Goal: Information Seeking & Learning: Learn about a topic

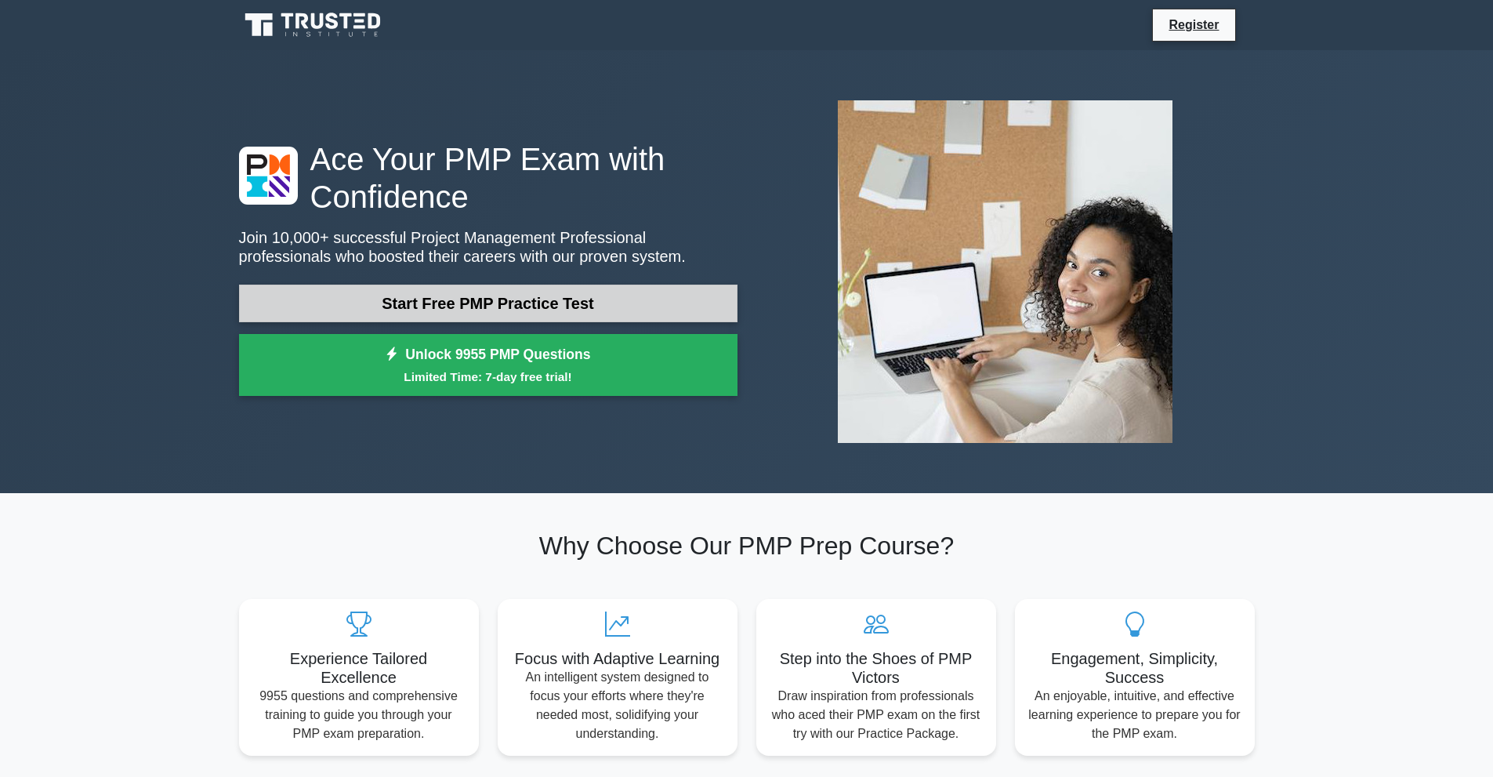
click at [644, 310] on link "Start Free PMP Practice Test" at bounding box center [488, 304] width 499 height 38
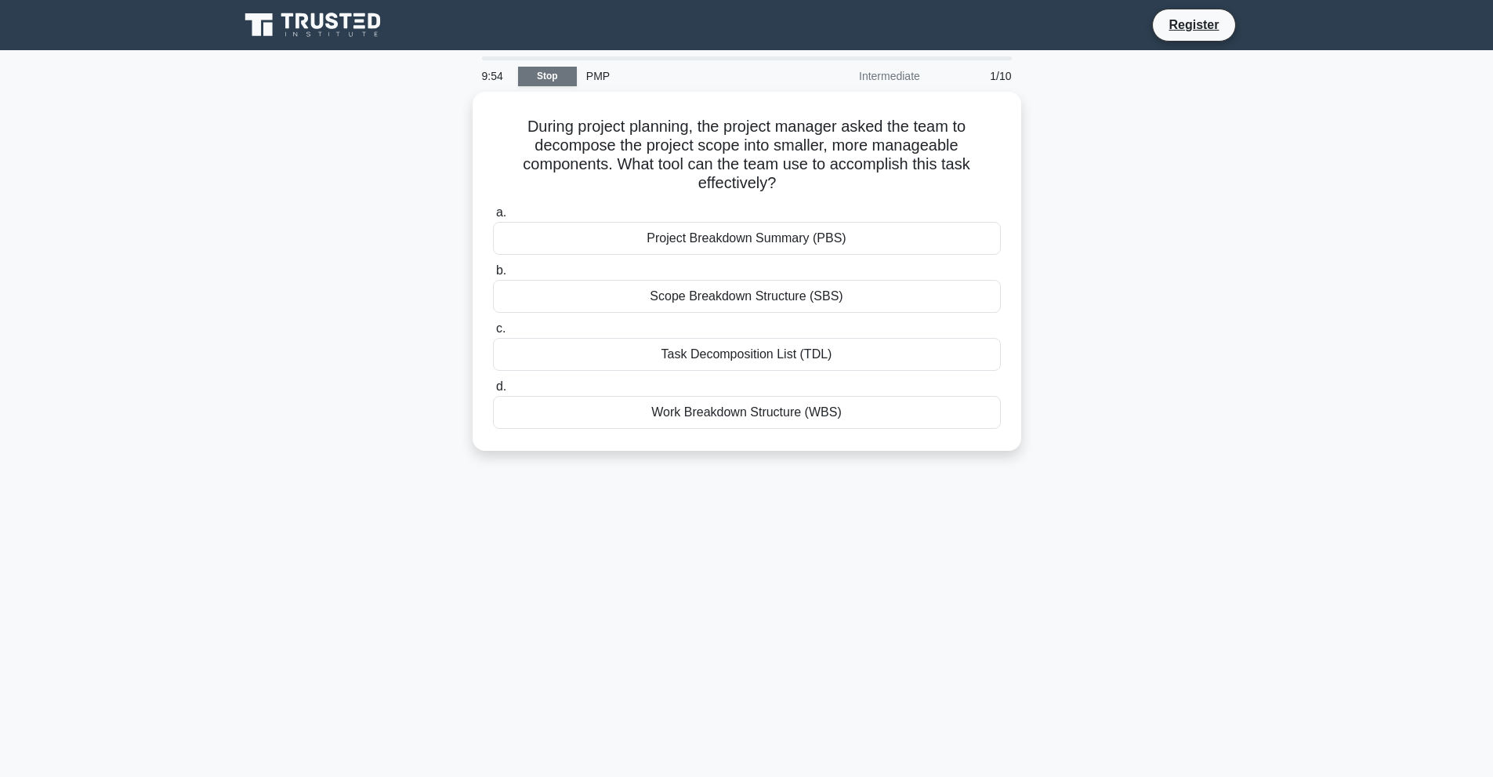
click at [549, 71] on link "Stop" at bounding box center [547, 77] width 59 height 20
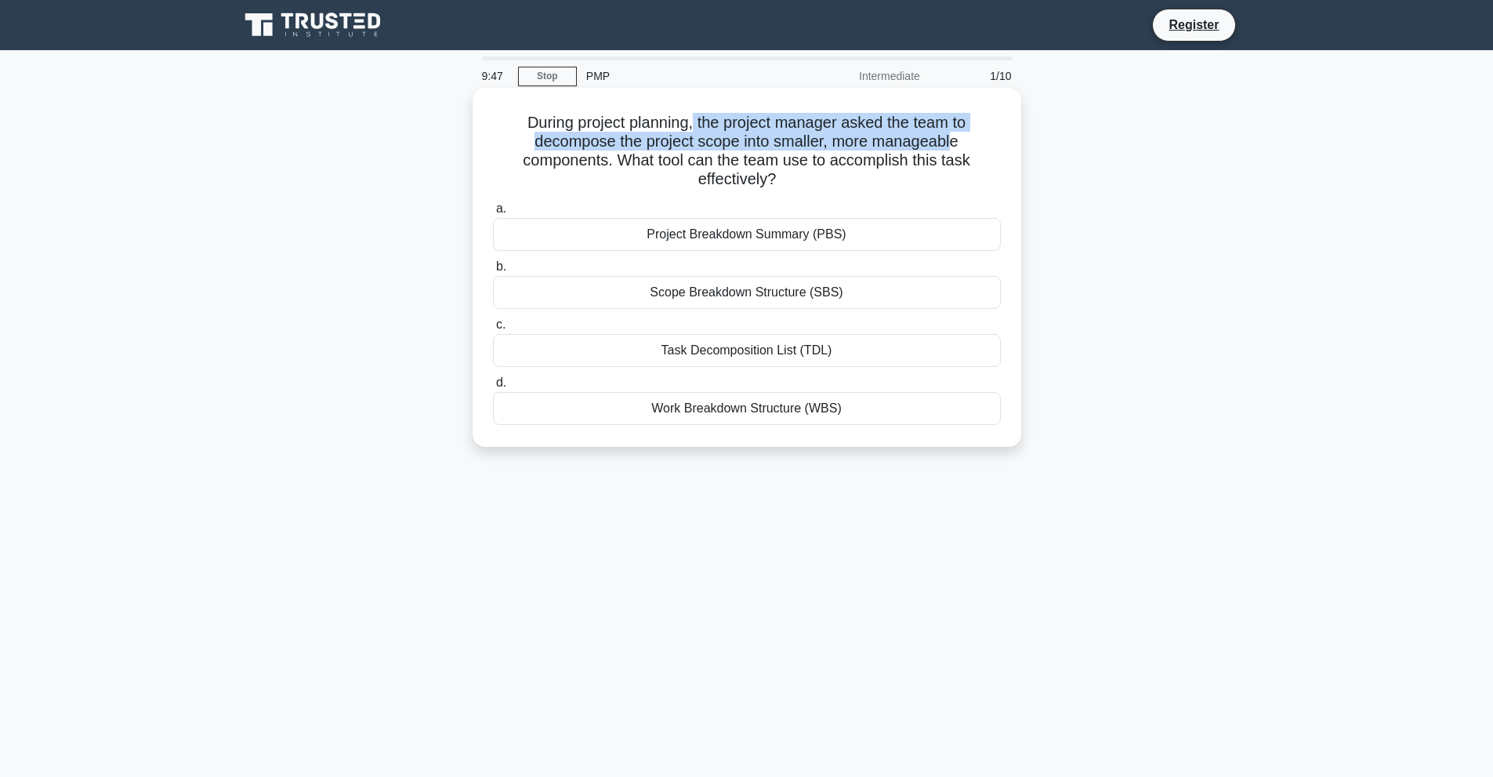
drag, startPoint x: 694, startPoint y: 121, endPoint x: 956, endPoint y: 150, distance: 263.3
click at [956, 150] on h5 "During project planning, the project manager asked the team to decompose the pr…" at bounding box center [746, 151] width 511 height 77
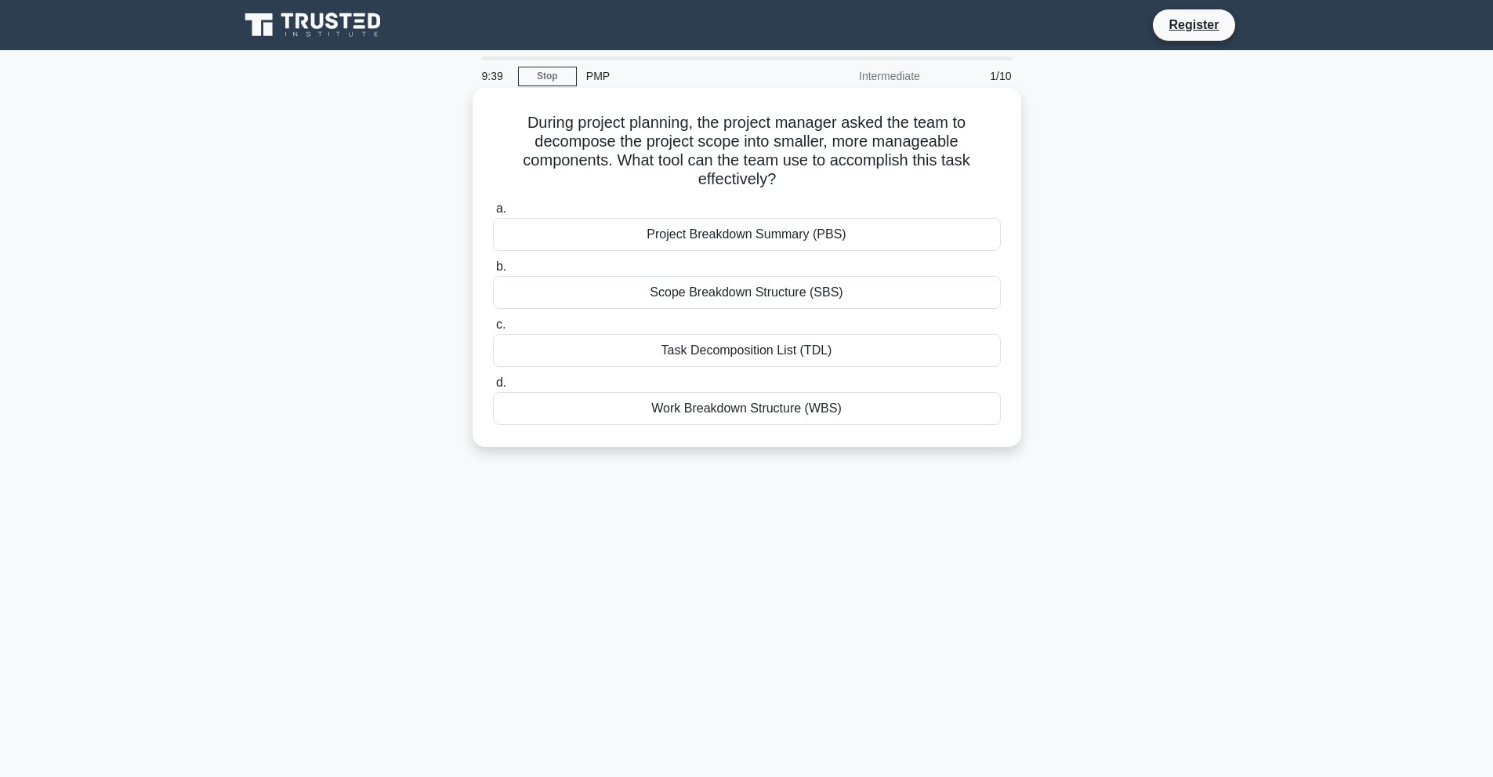
click at [807, 297] on div "Scope Breakdown Structure (SBS)" at bounding box center [747, 292] width 508 height 33
click at [493, 272] on input "b. Scope Breakdown Structure (SBS)" at bounding box center [493, 267] width 0 height 10
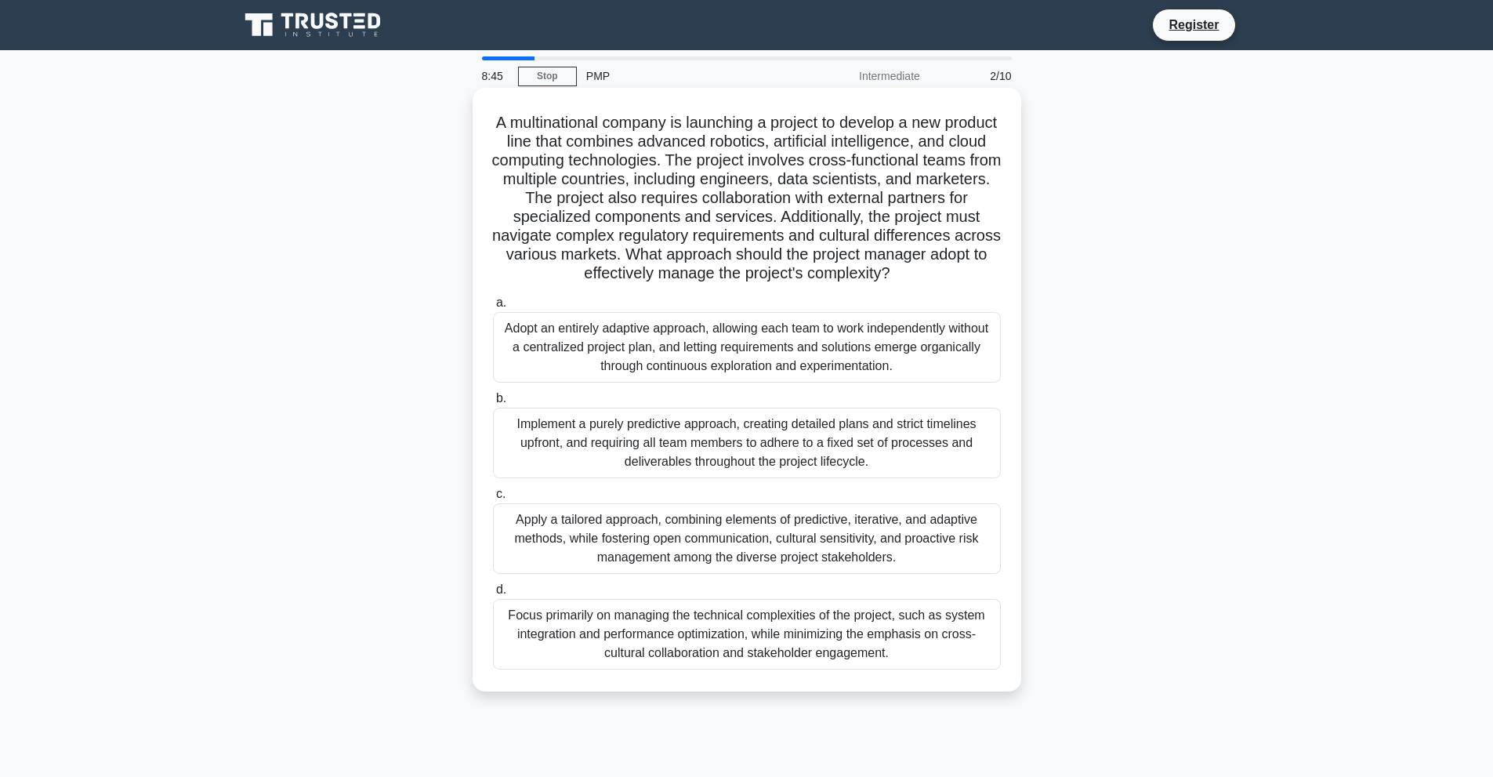
click at [803, 557] on div "Apply a tailored approach, combining elements of predictive, iterative, and ada…" at bounding box center [747, 538] width 508 height 71
click at [493, 499] on input "c. Apply a tailored approach, combining elements of predictive, iterative, and …" at bounding box center [493, 494] width 0 height 10
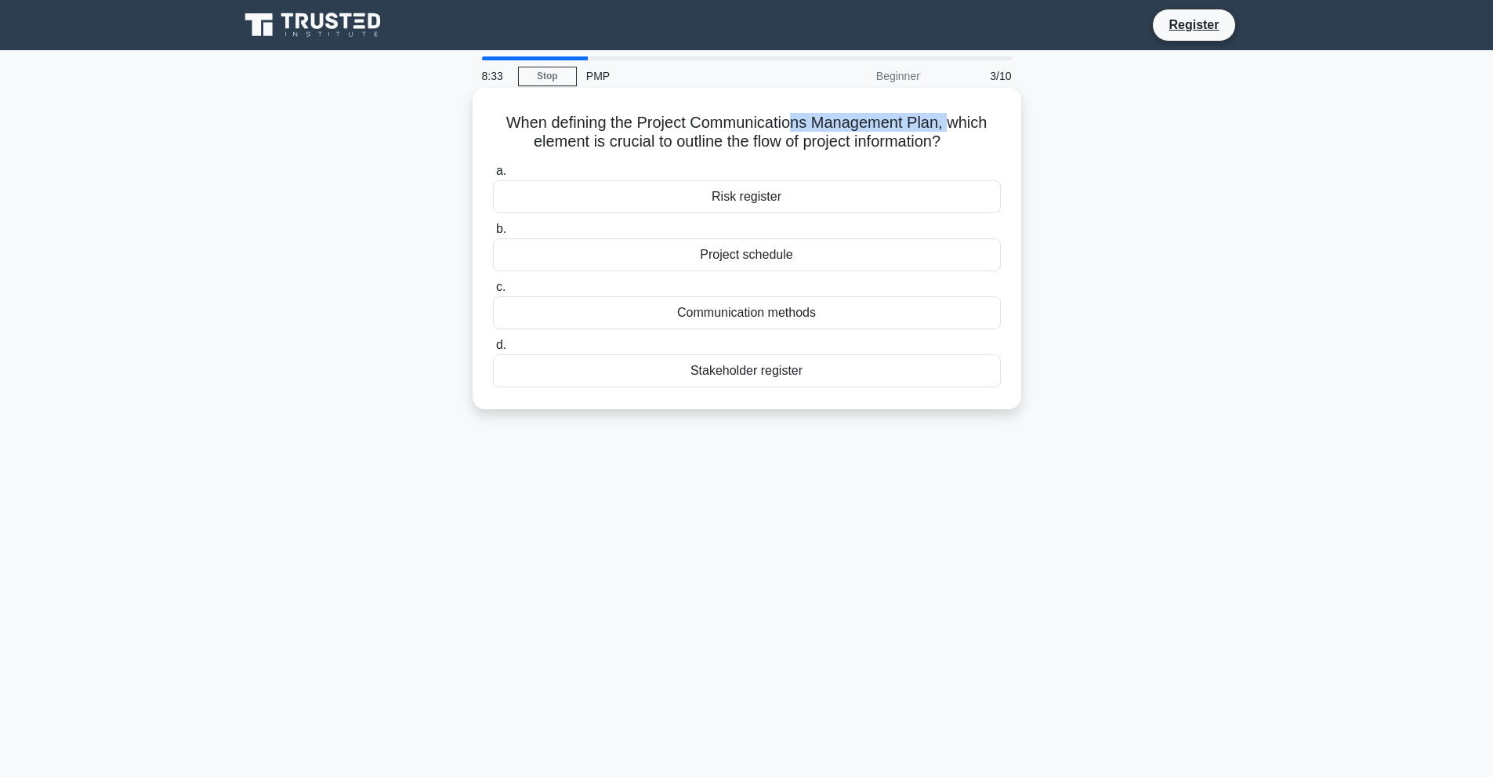
drag, startPoint x: 796, startPoint y: 122, endPoint x: 951, endPoint y: 131, distance: 154.7
click at [951, 131] on h5 "When defining the Project Communications Management Plan, which element is cruc…" at bounding box center [746, 132] width 511 height 39
click at [948, 139] on h5 "When defining the Project Communications Management Plan, which element is cruc…" at bounding box center [746, 132] width 511 height 39
click at [767, 317] on div "Communication methods" at bounding box center [747, 312] width 508 height 33
click at [493, 292] on input "c. Communication methods" at bounding box center [493, 287] width 0 height 10
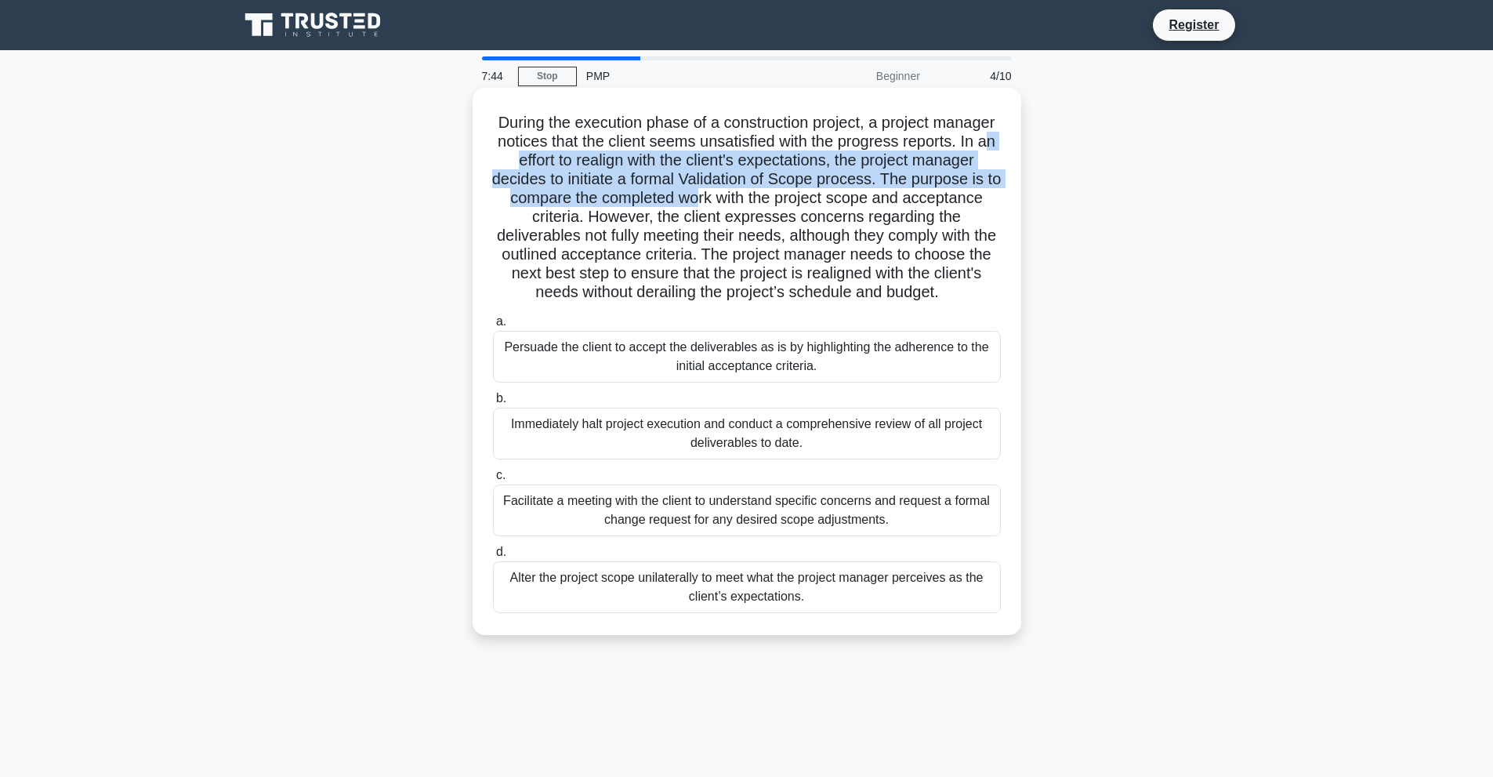
drag, startPoint x: 578, startPoint y: 158, endPoint x: 786, endPoint y: 192, distance: 210.4
click at [786, 192] on h5 "During the execution phase of a construction project, a project manager notices…" at bounding box center [746, 208] width 511 height 190
click at [968, 177] on h5 "During the execution phase of a construction project, a project manager notices…" at bounding box center [746, 208] width 511 height 190
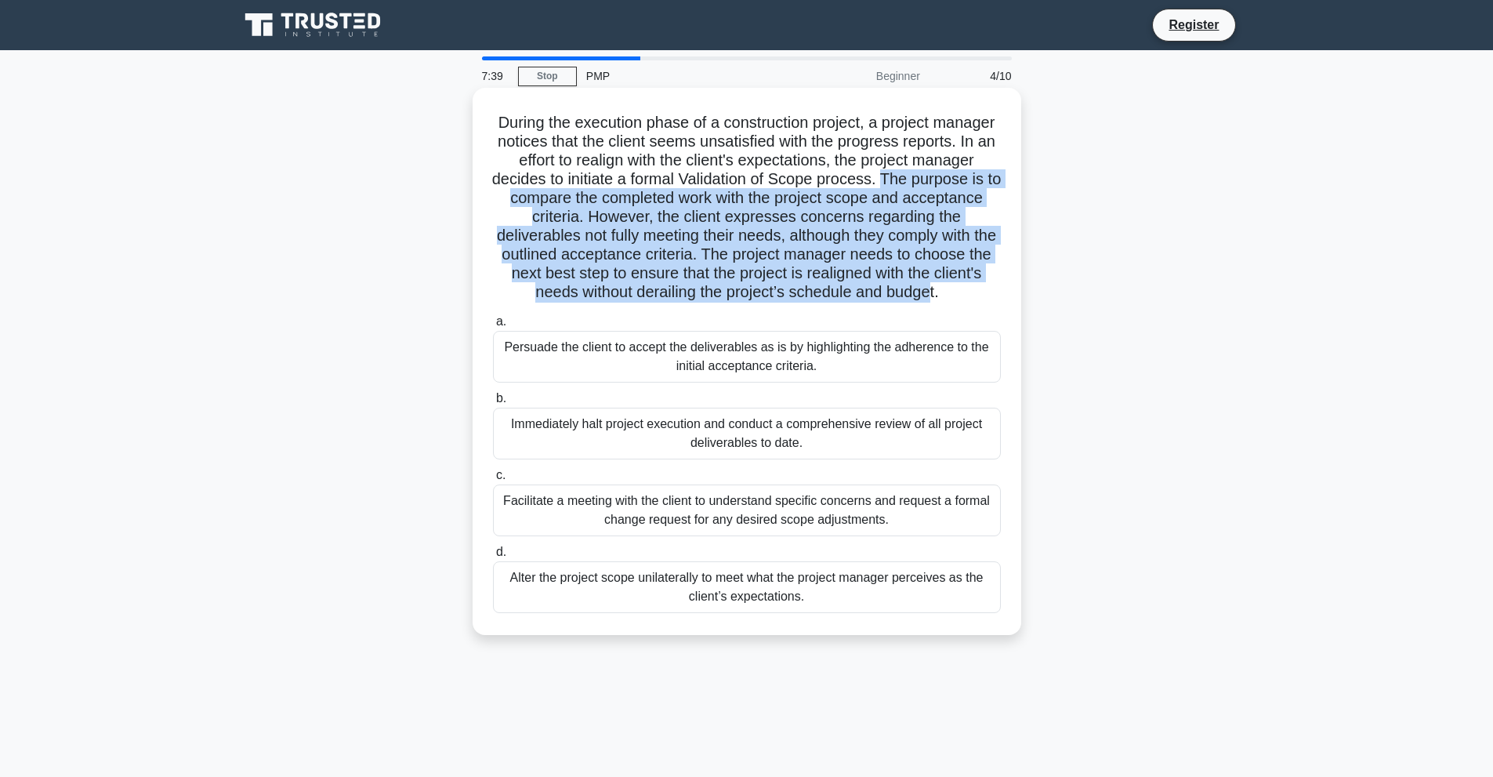
drag, startPoint x: 968, startPoint y: 177, endPoint x: 983, endPoint y: 292, distance: 115.4
click at [983, 292] on h5 "During the execution phase of a construction project, a project manager notices…" at bounding box center [746, 208] width 511 height 190
click at [654, 245] on h5 "During the execution phase of a construction project, a project manager notices…" at bounding box center [746, 208] width 511 height 190
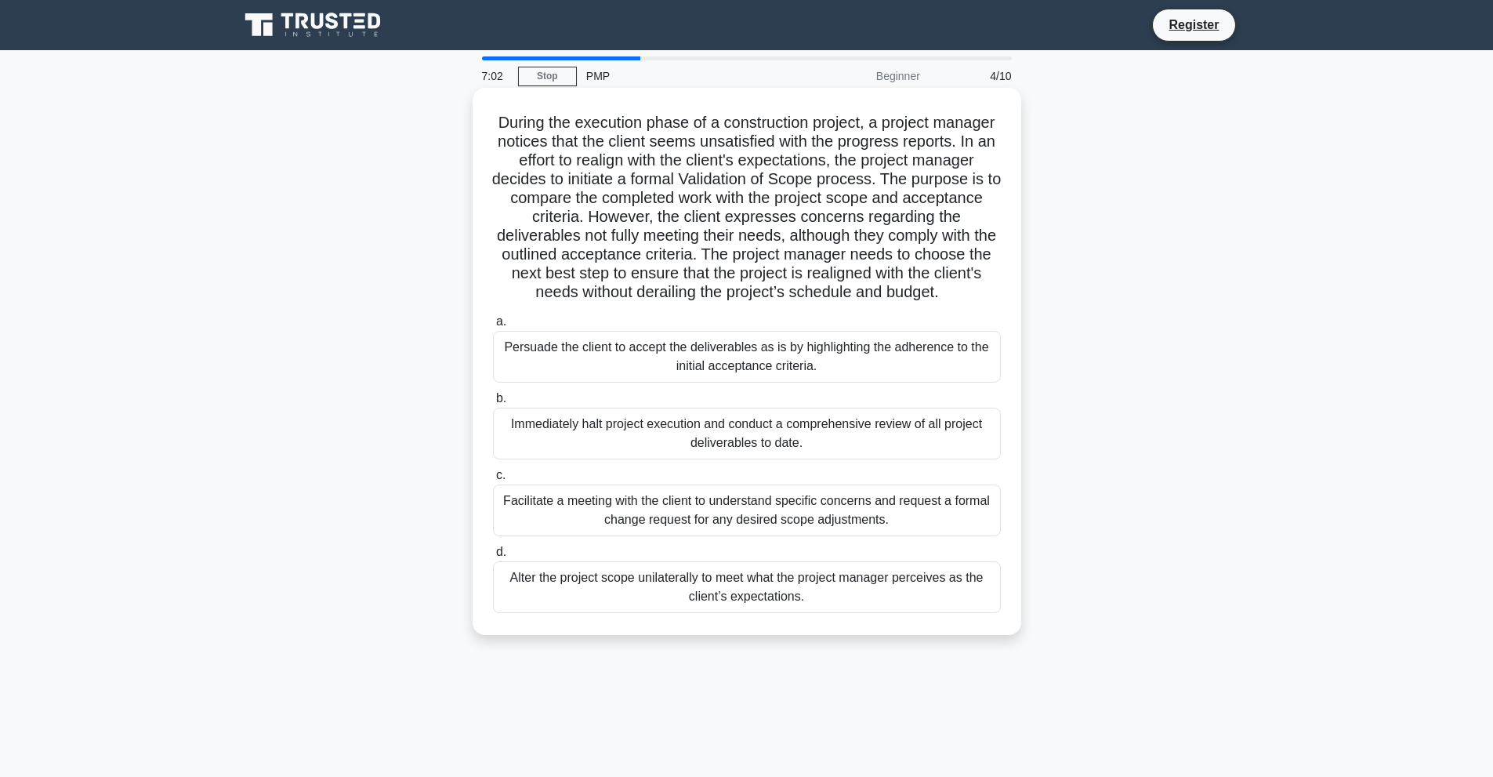
click at [905, 536] on div "Facilitate a meeting with the client to understand specific concerns and reques…" at bounding box center [747, 510] width 508 height 52
click at [493, 480] on input "c. Facilitate a meeting with the client to understand specific concerns and req…" at bounding box center [493, 475] width 0 height 10
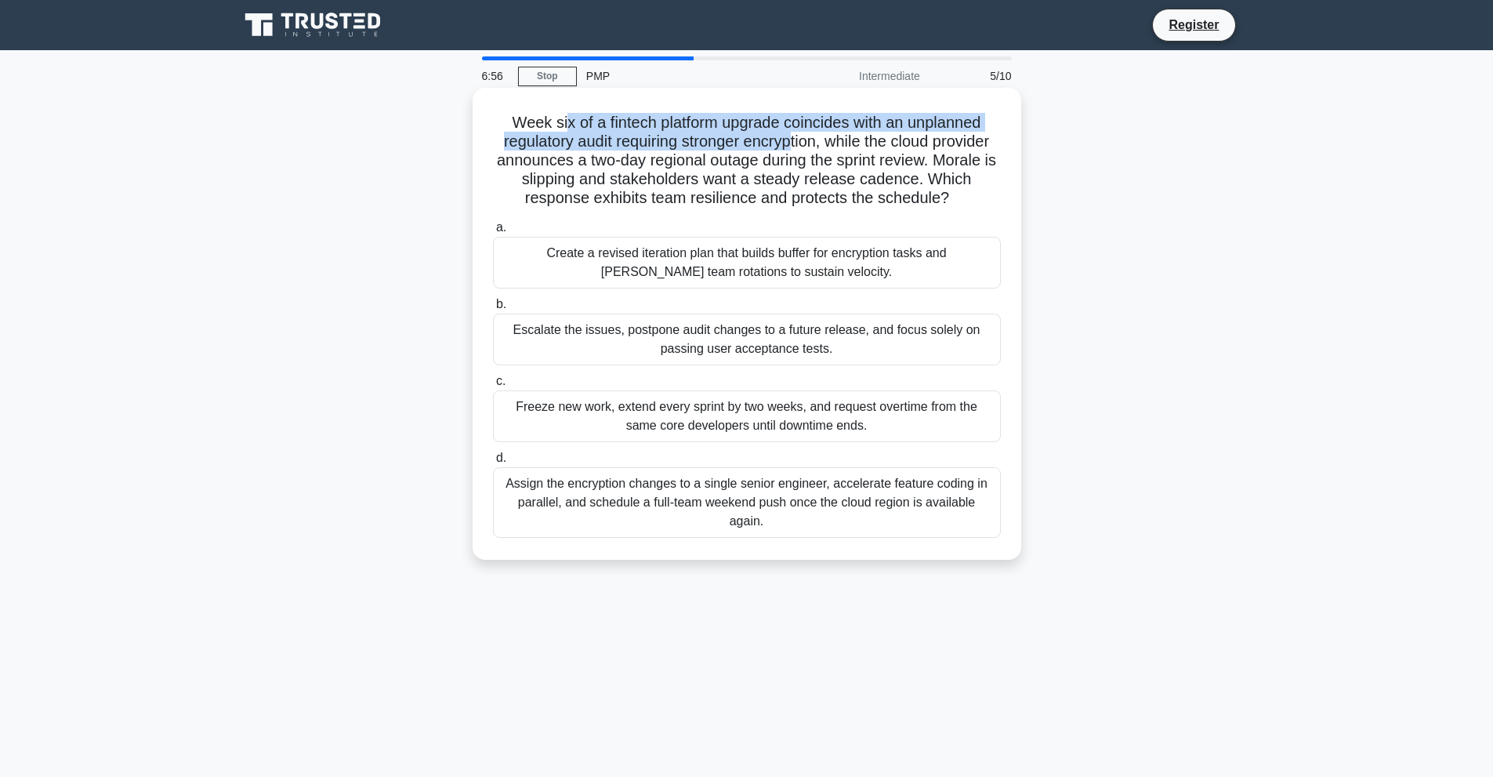
drag, startPoint x: 578, startPoint y: 136, endPoint x: 827, endPoint y: 143, distance: 248.6
click at [827, 143] on h5 "Week six of a fintech platform upgrade coincides with an unplanned regulatory a…" at bounding box center [746, 161] width 511 height 96
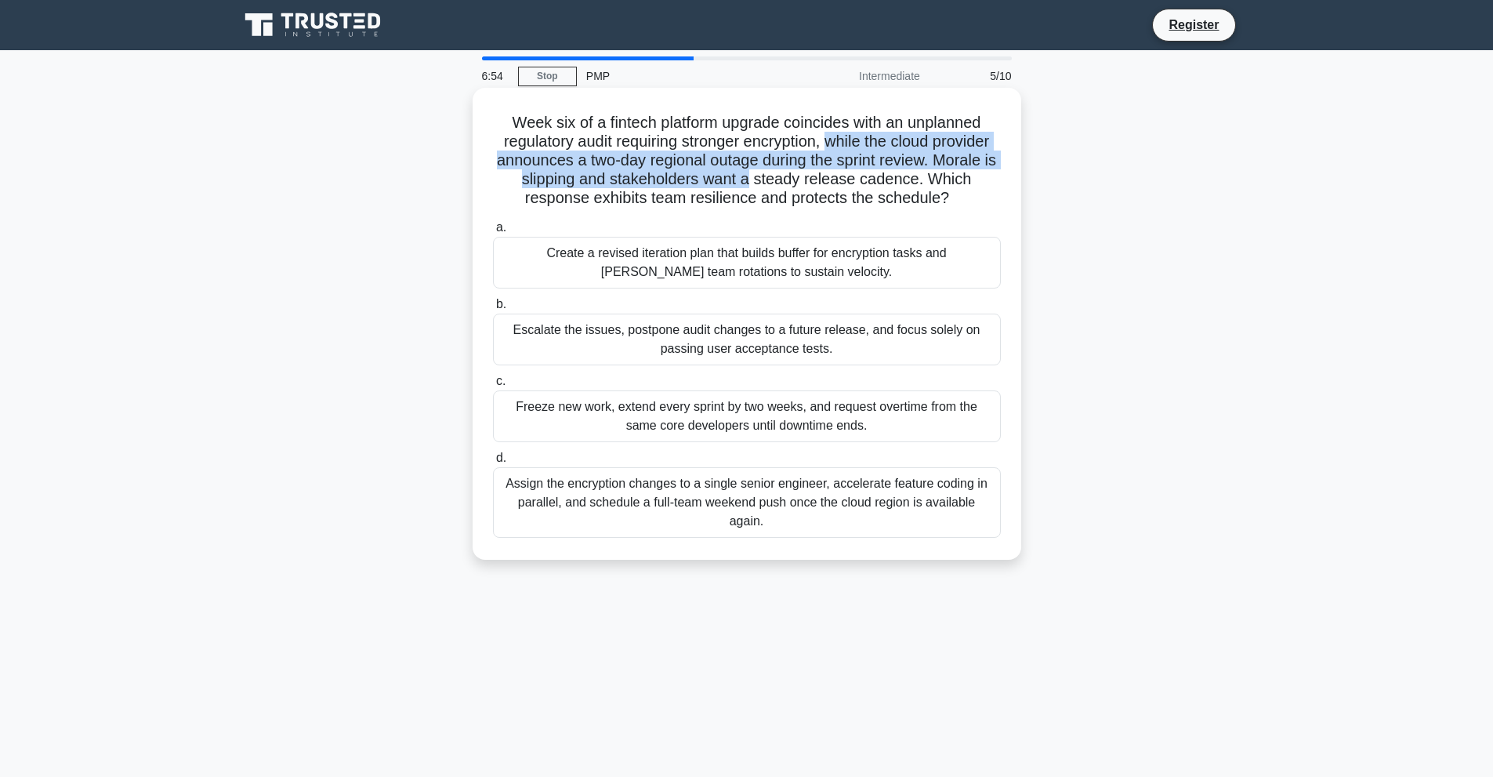
drag, startPoint x: 863, startPoint y: 144, endPoint x: 872, endPoint y: 172, distance: 29.7
click at [872, 172] on h5 "Week six of a fintech platform upgrade coincides with an unplanned regulatory a…" at bounding box center [746, 161] width 511 height 96
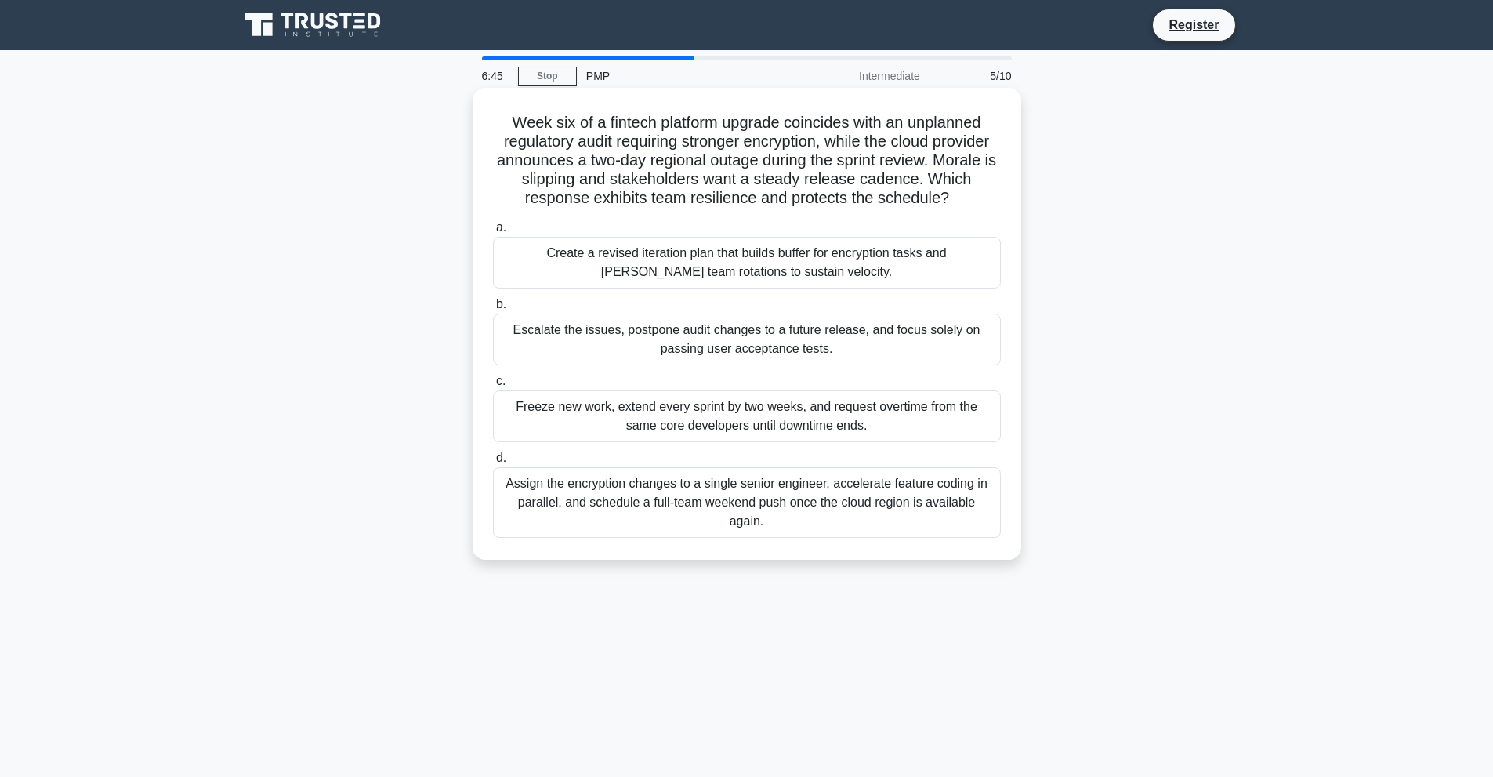
click at [841, 198] on h5 "Week six of a fintech platform upgrade coincides with an unplanned regulatory a…" at bounding box center [746, 161] width 511 height 96
drag, startPoint x: 683, startPoint y: 269, endPoint x: 862, endPoint y: 292, distance: 180.9
click at [862, 288] on div "Create a revised iteration plan that builds buffer for encryption tasks and sta…" at bounding box center [747, 263] width 508 height 52
click at [898, 288] on div "Create a revised iteration plan that builds buffer for encryption tasks and sta…" at bounding box center [747, 263] width 508 height 52
click at [493, 233] on input "a. Create a revised iteration plan that builds buffer for encryption tasks and …" at bounding box center [493, 228] width 0 height 10
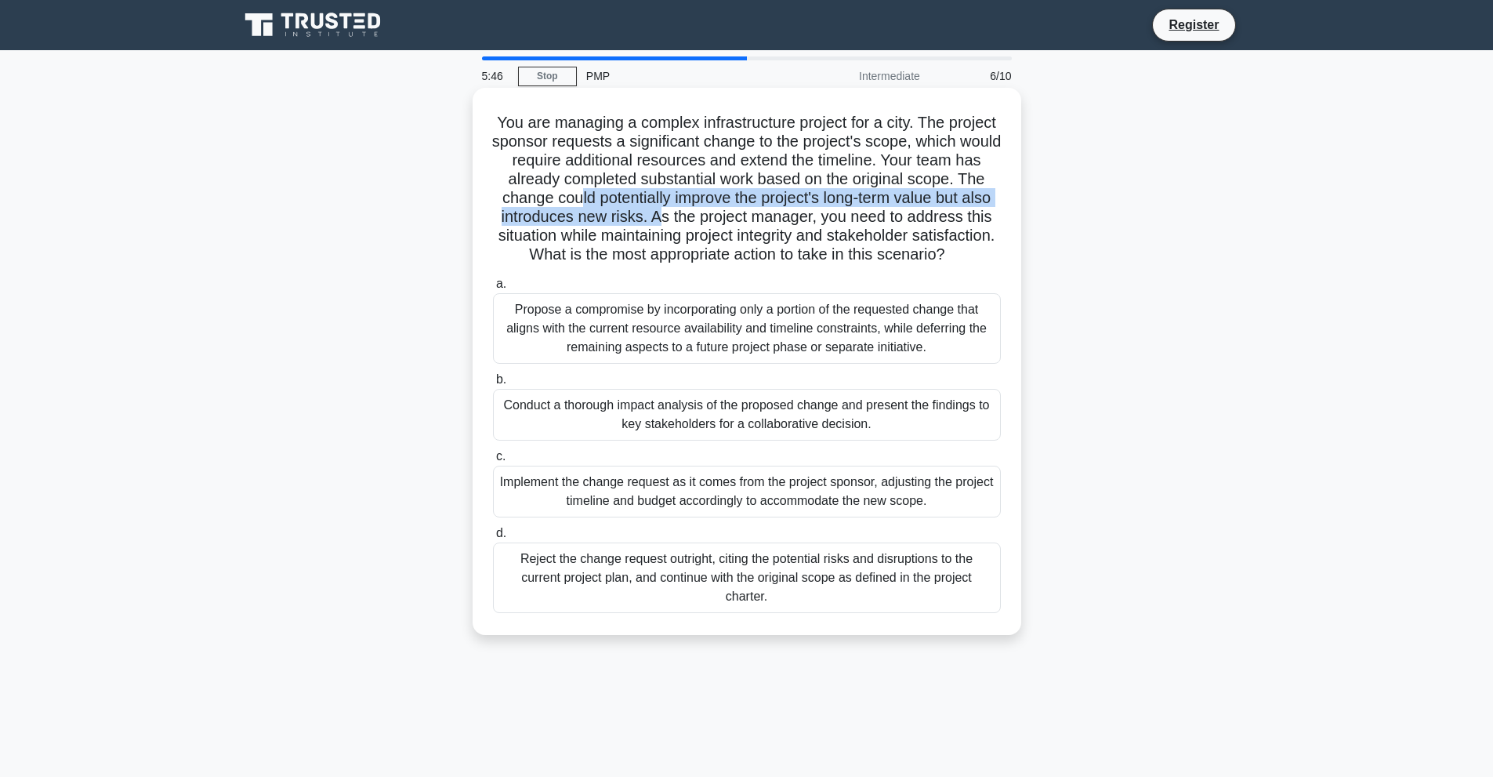
drag, startPoint x: 663, startPoint y: 195, endPoint x: 761, endPoint y: 212, distance: 99.4
click at [761, 212] on h5 "You are managing a complex infrastructure project for a city. The project spons…" at bounding box center [746, 189] width 511 height 152
click at [780, 224] on h5 "You are managing a complex infrastructure project for a city. The project spons…" at bounding box center [746, 189] width 511 height 152
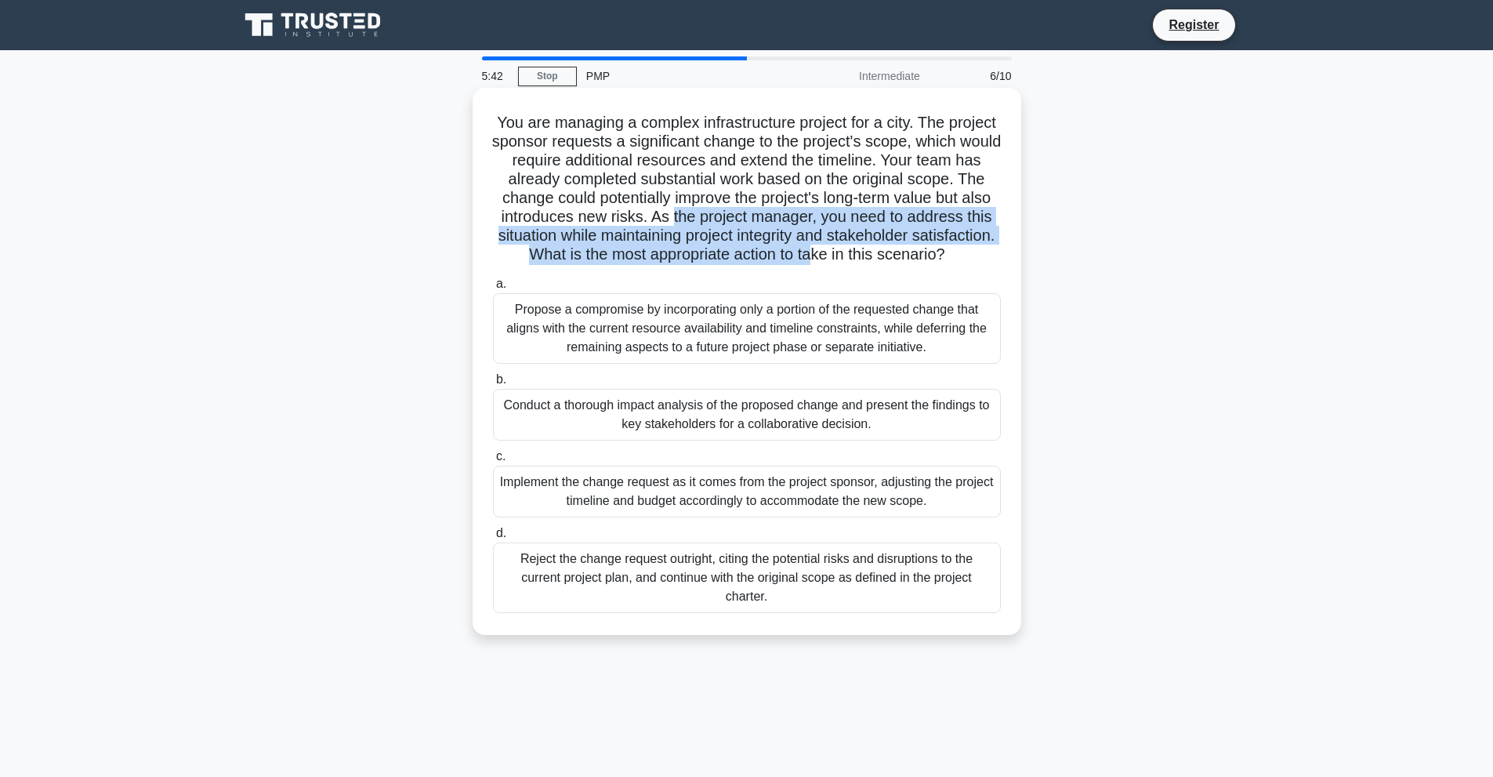
drag, startPoint x: 776, startPoint y: 221, endPoint x: 963, endPoint y: 253, distance: 190.1
click at [963, 253] on h5 "You are managing a complex infrastructure project for a city. The project spons…" at bounding box center [746, 189] width 511 height 152
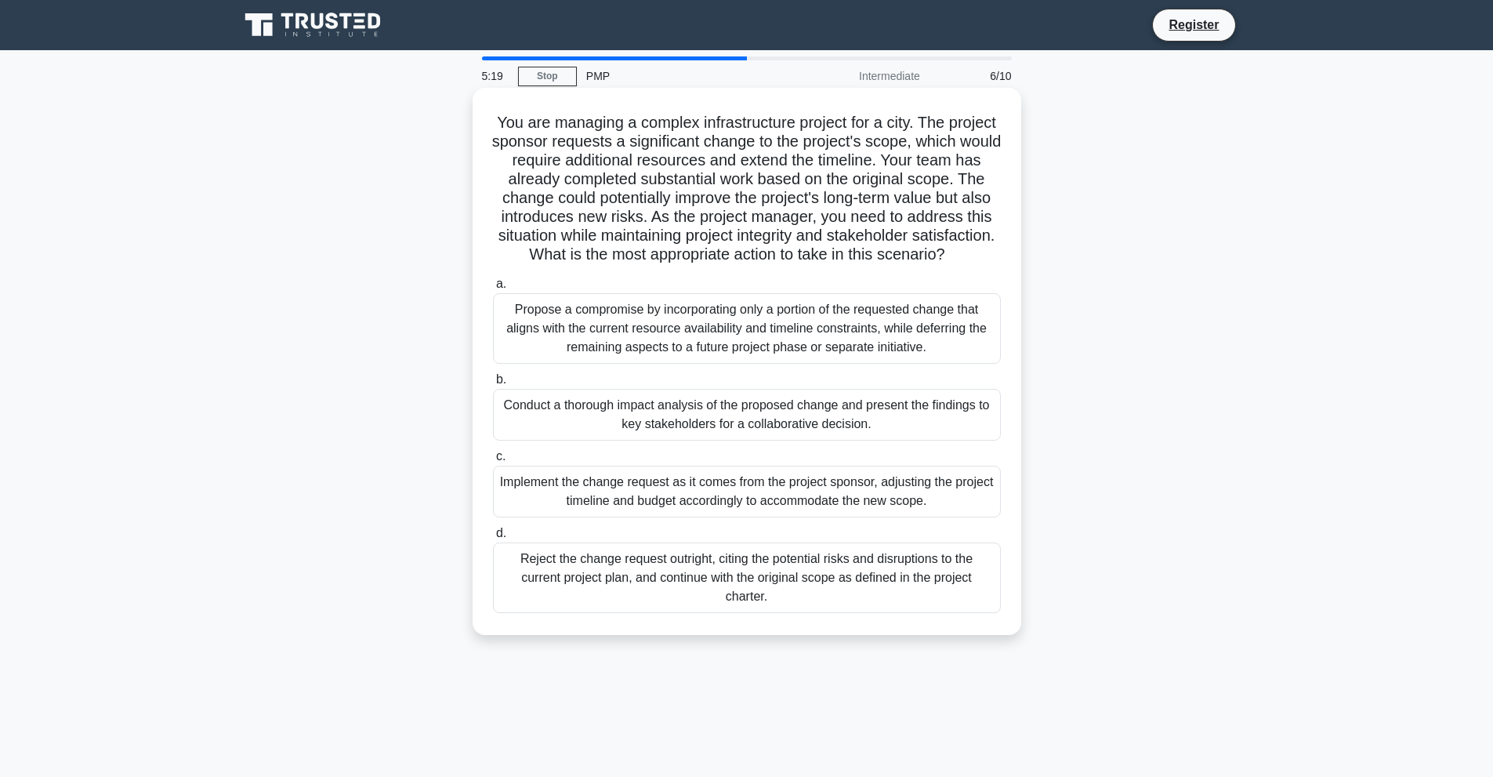
click at [908, 437] on div "Conduct a thorough impact analysis of the proposed change and present the findi…" at bounding box center [747, 415] width 508 height 52
click at [493, 385] on input "b. Conduct a thorough impact analysis of the proposed change and present the fi…" at bounding box center [493, 380] width 0 height 10
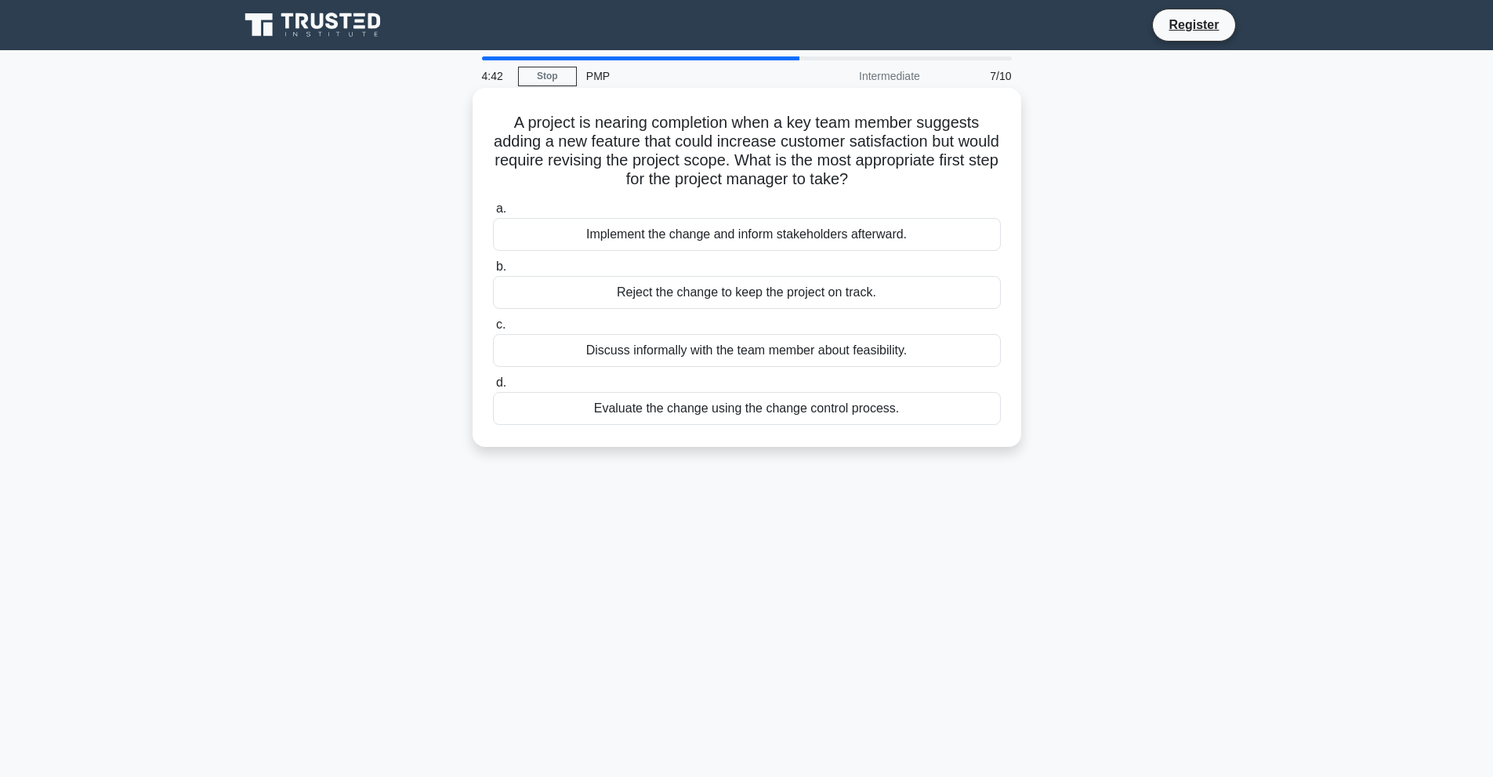
click at [831, 406] on div "Evaluate the change using the change control process." at bounding box center [747, 408] width 508 height 33
click at [493, 388] on input "d. Evaluate the change using the change control process." at bounding box center [493, 383] width 0 height 10
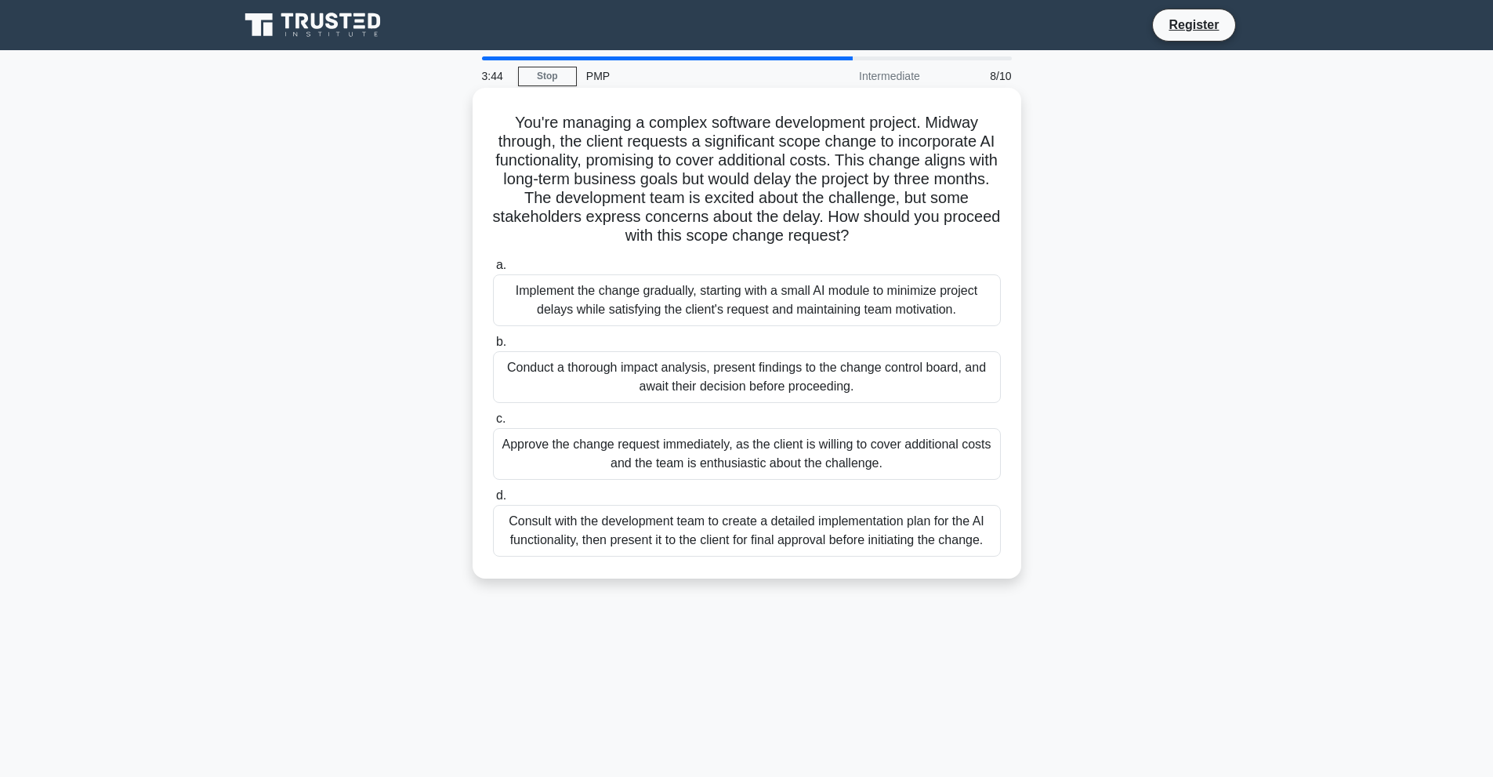
click at [908, 537] on div "Consult with the development team to create a detailed implementation plan for …" at bounding box center [747, 531] width 508 height 52
click at [493, 501] on input "d. Consult with the development team to create a detailed implementation plan f…" at bounding box center [493, 496] width 0 height 10
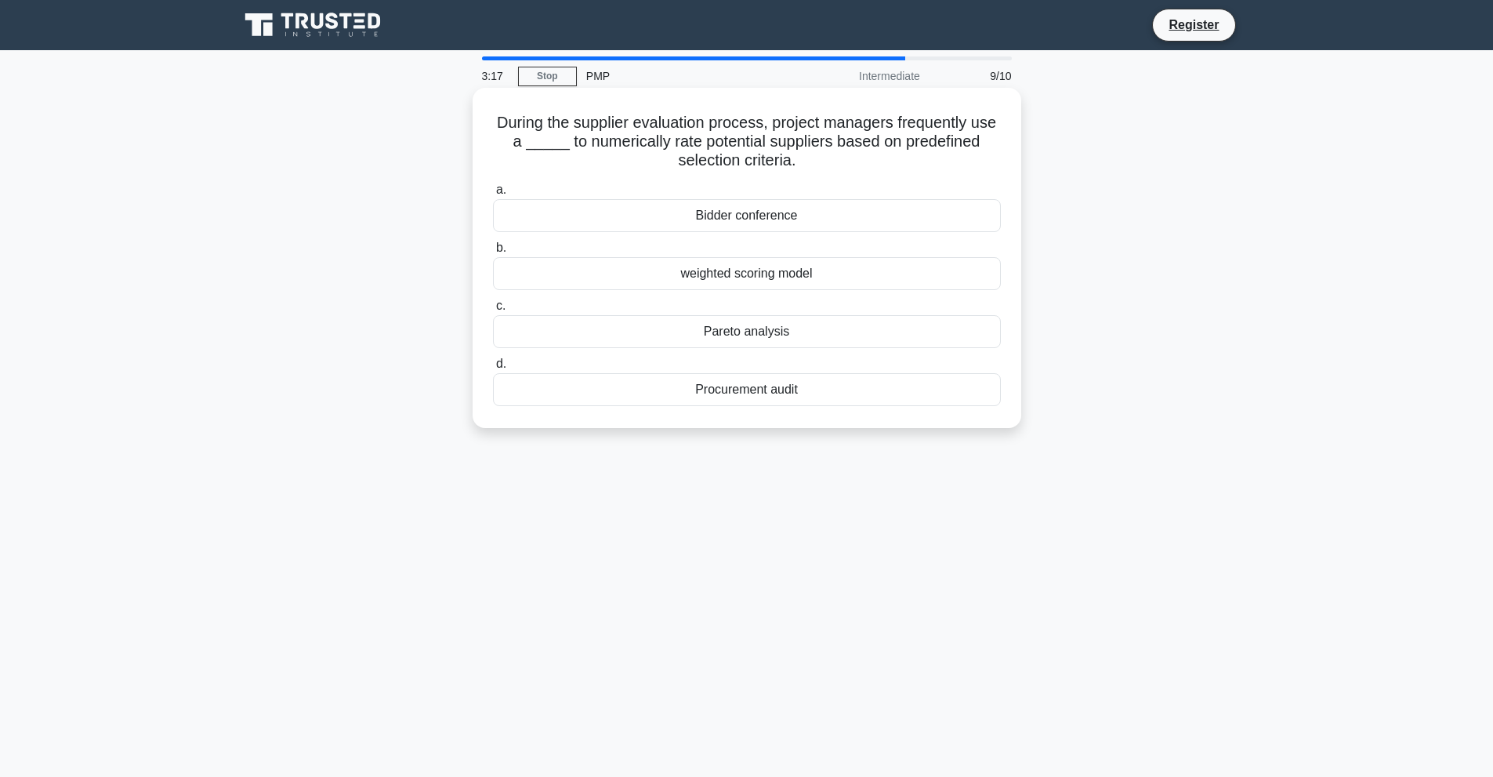
click at [785, 276] on div "weighted scoring model" at bounding box center [747, 273] width 508 height 33
click at [493, 253] on input "b. weighted scoring model" at bounding box center [493, 248] width 0 height 10
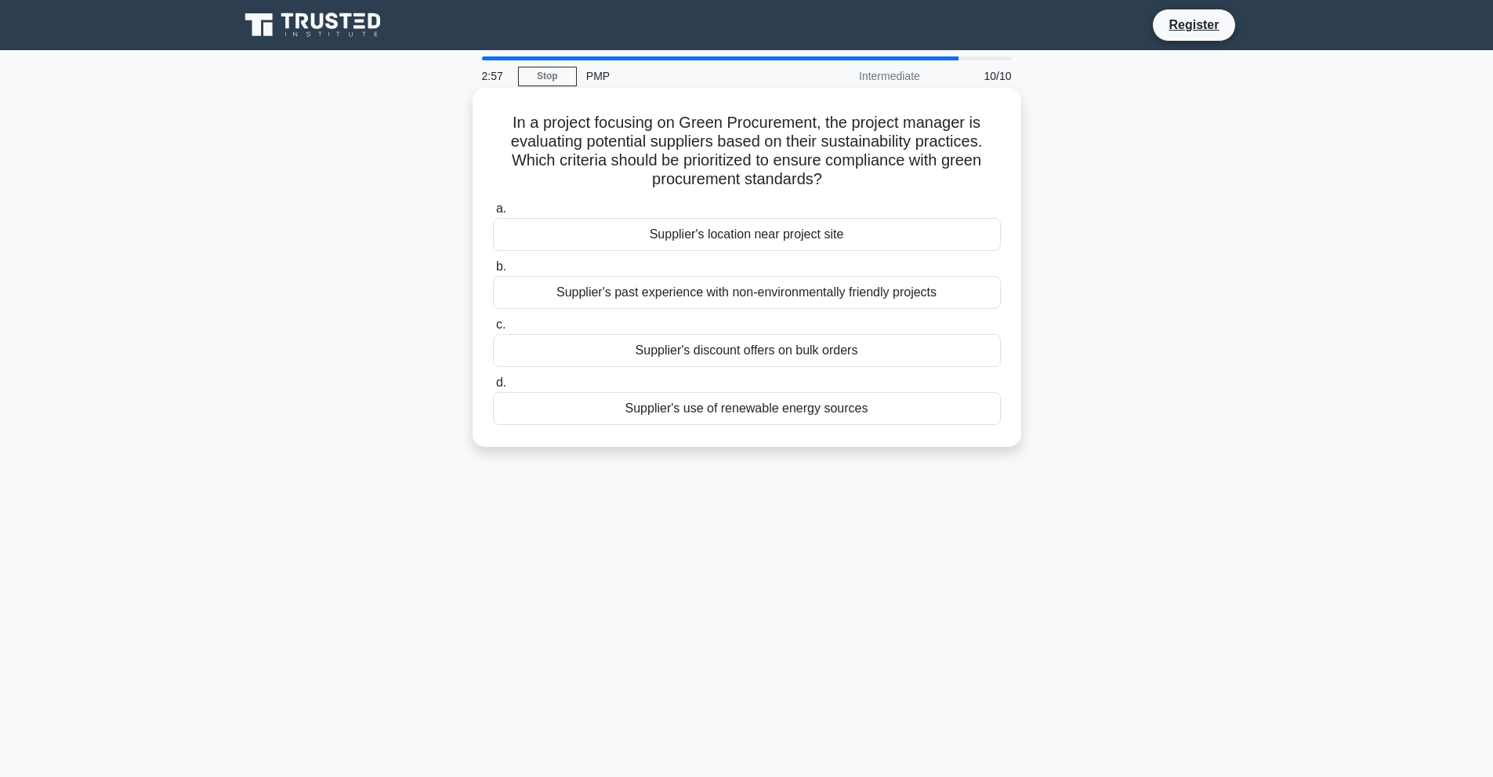
drag, startPoint x: 580, startPoint y: 166, endPoint x: 858, endPoint y: 183, distance: 278.0
click at [858, 183] on h5 "In a project focusing on Green Procurement, the project manager is evaluating p…" at bounding box center [746, 151] width 511 height 77
click at [855, 410] on div "Supplier's use of renewable energy sources" at bounding box center [747, 408] width 508 height 33
click at [493, 388] on input "d. Supplier's use of renewable energy sources" at bounding box center [493, 383] width 0 height 10
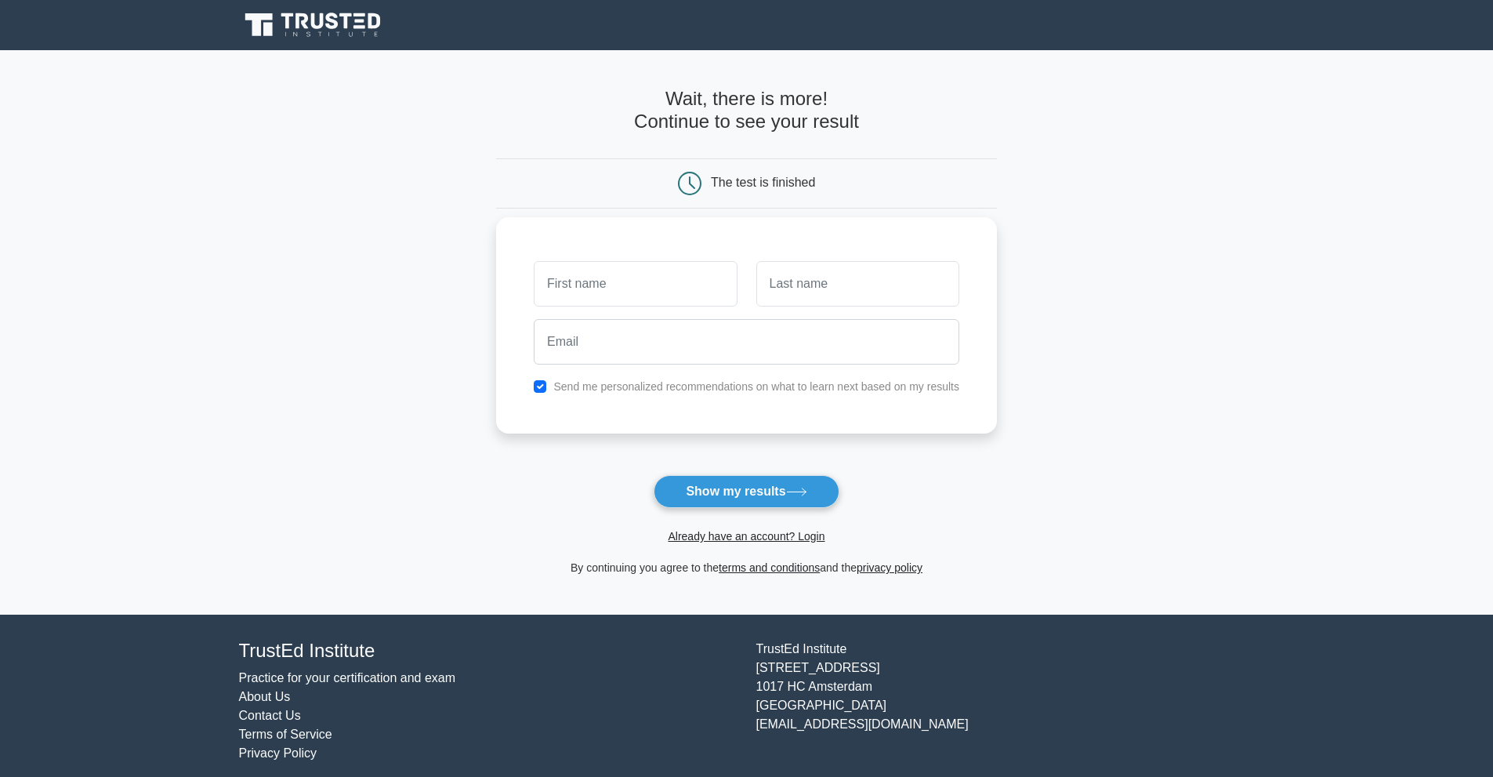
click at [702, 285] on input "text" at bounding box center [635, 283] width 203 height 45
type input "amarzaya"
type input "tugsuu"
type input "amarzaya0605@gmail.com"
click at [748, 484] on button "Show my results" at bounding box center [746, 491] width 185 height 33
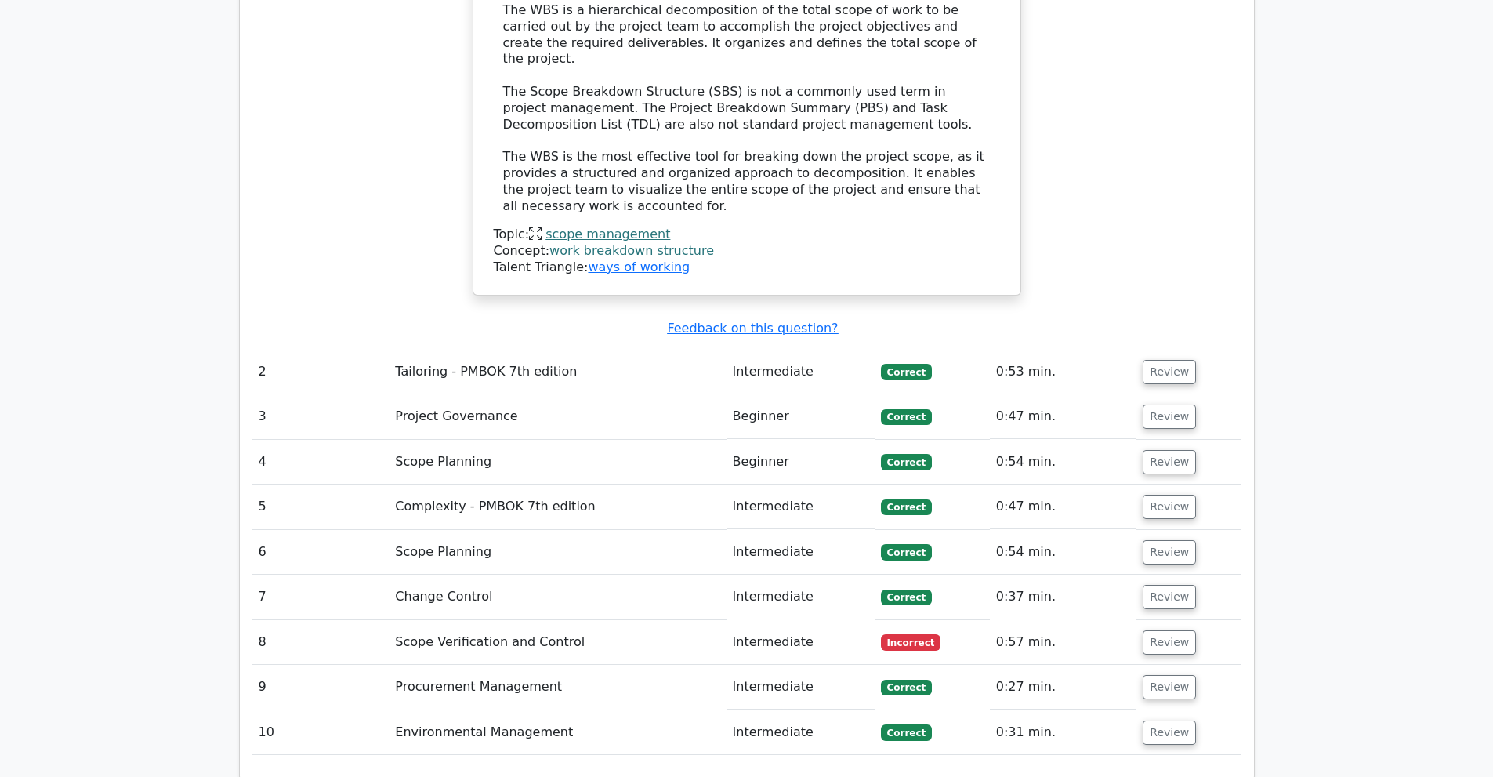
scroll to position [1960, 0]
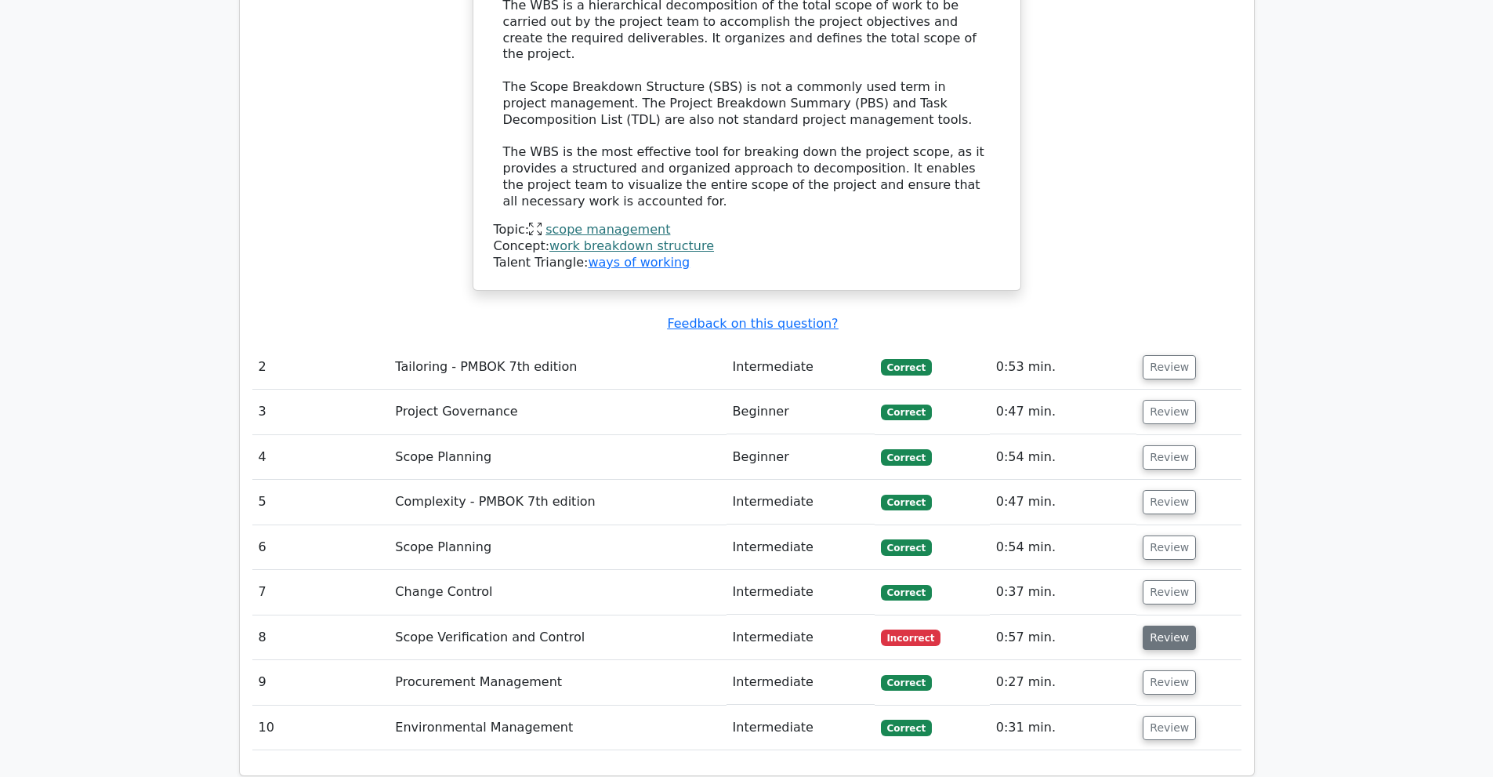
click at [1149, 625] on button "Review" at bounding box center [1169, 637] width 53 height 24
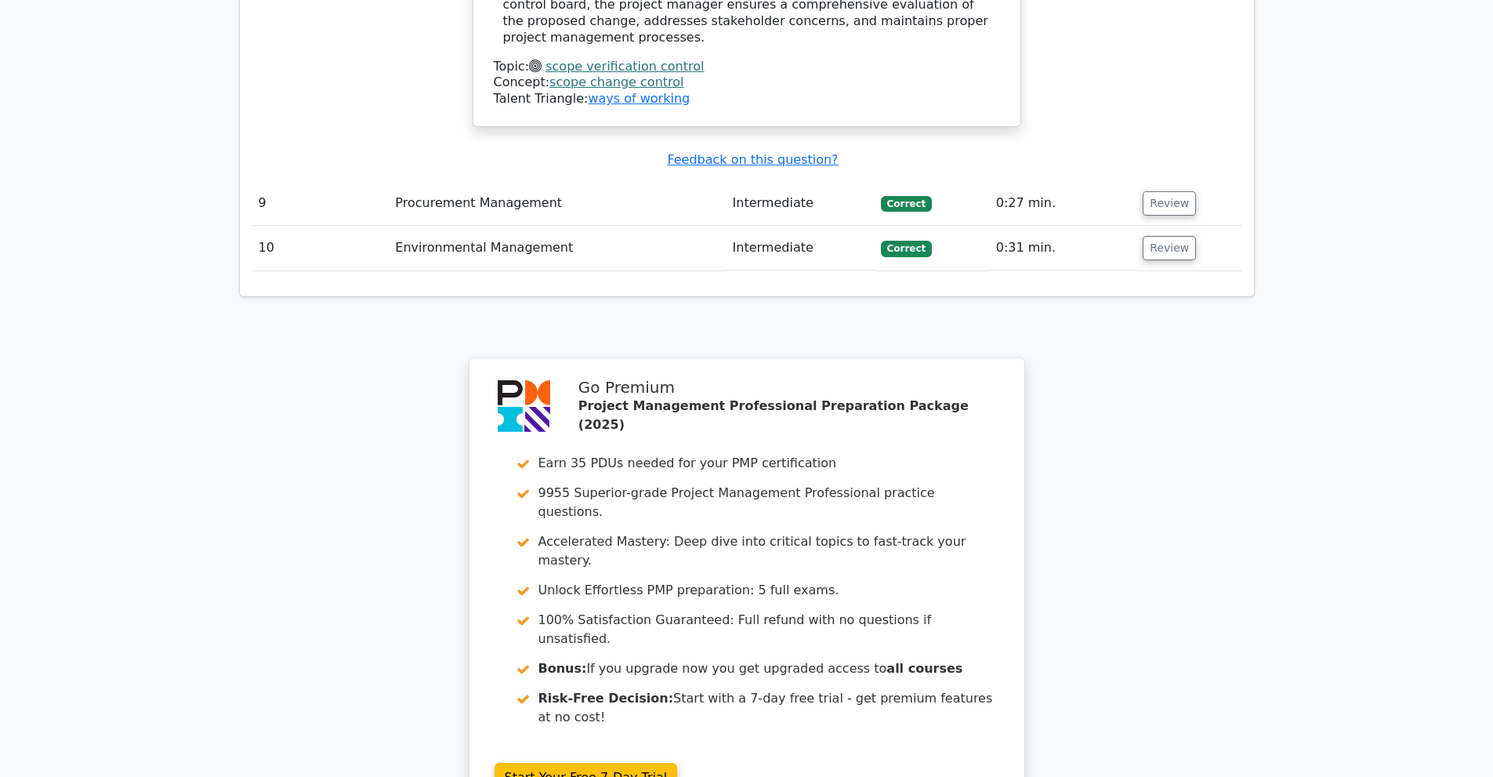
scroll to position [3985, 0]
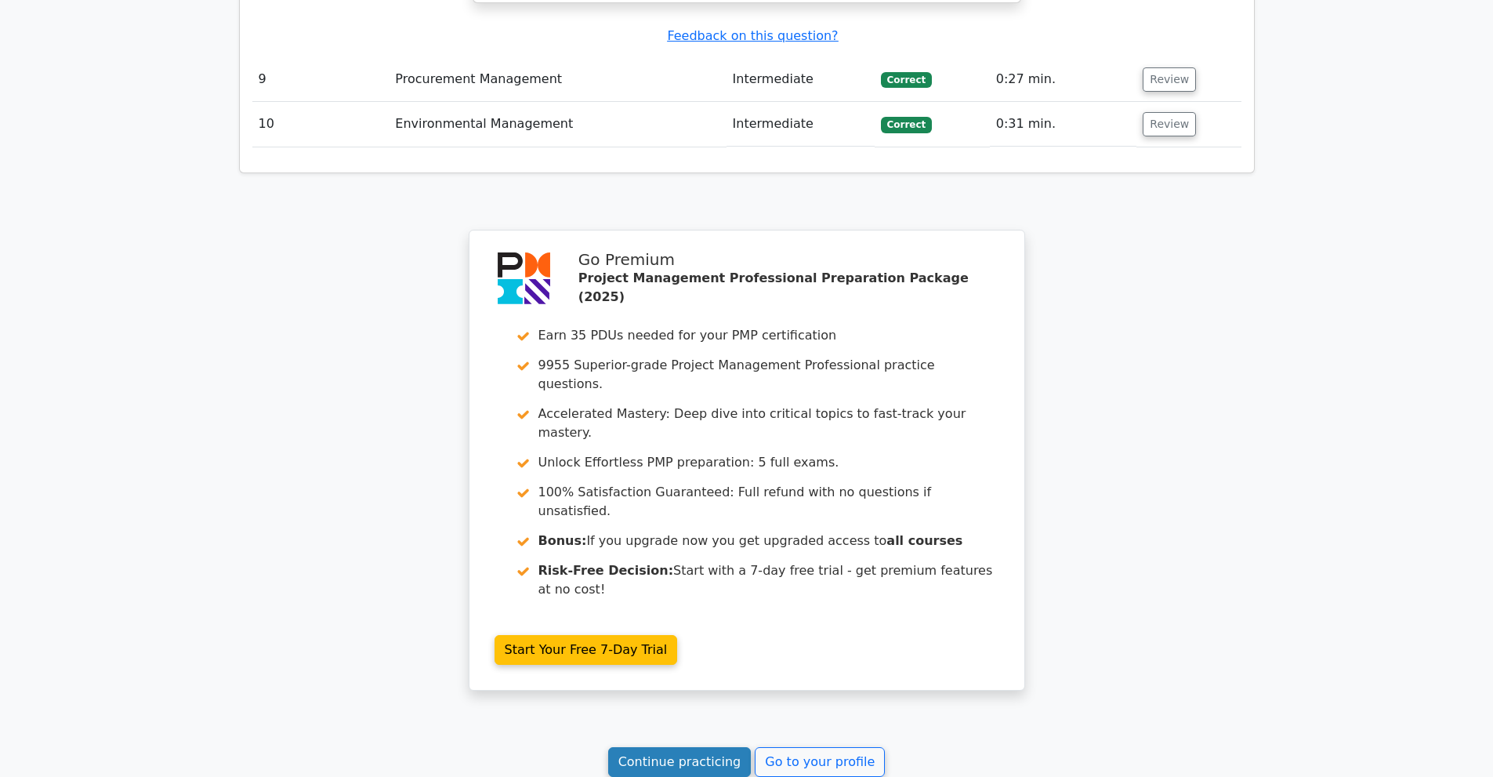
click at [727, 747] on link "Continue practicing" at bounding box center [679, 762] width 143 height 30
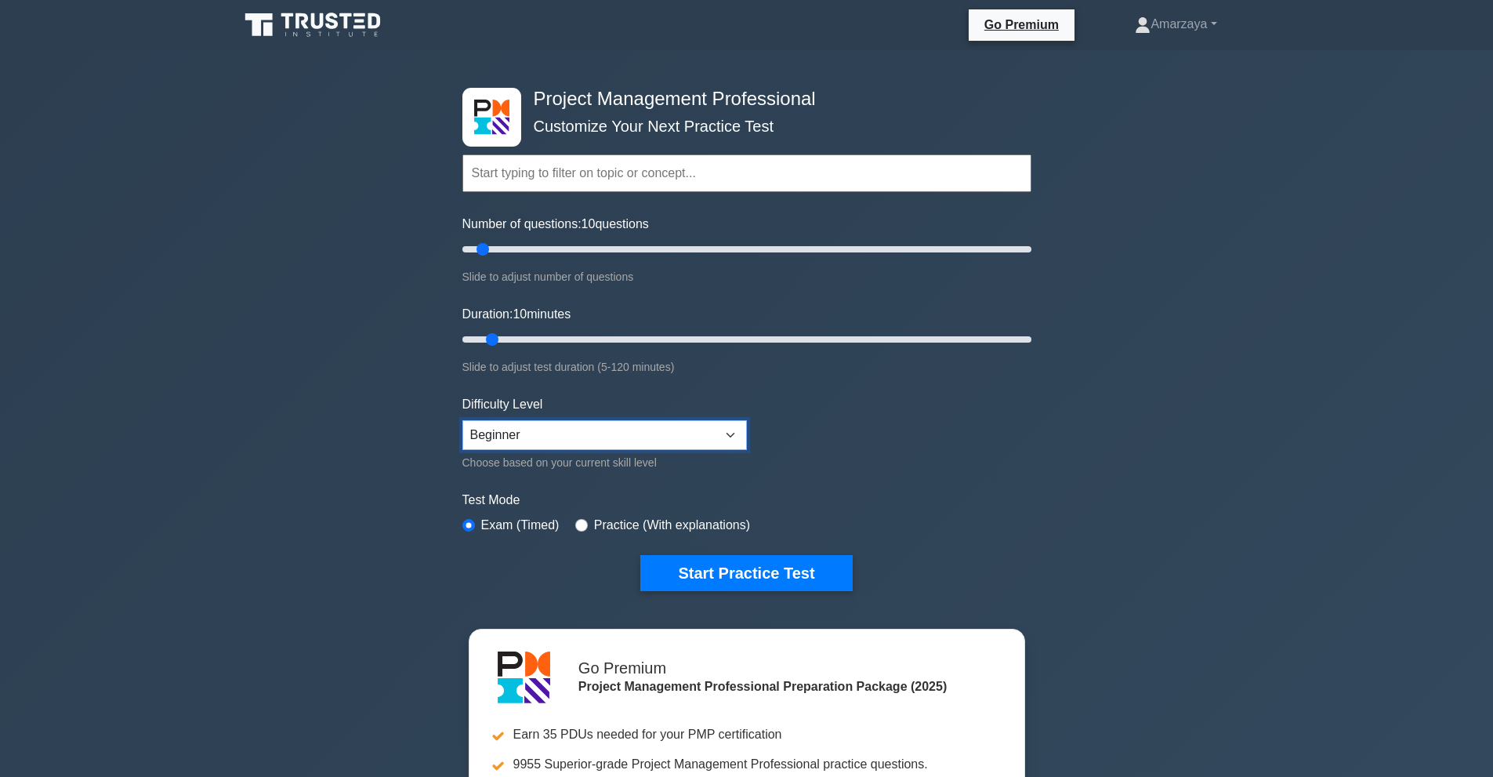
click at [622, 432] on select "Beginner Intermediate Expert" at bounding box center [604, 435] width 285 height 30
click at [617, 433] on select "Beginner Intermediate Expert" at bounding box center [604, 435] width 285 height 30
click at [1080, 500] on div "Project Management Professional Customize Your Next Practice Test Topics Scope …" at bounding box center [746, 543] width 1493 height 986
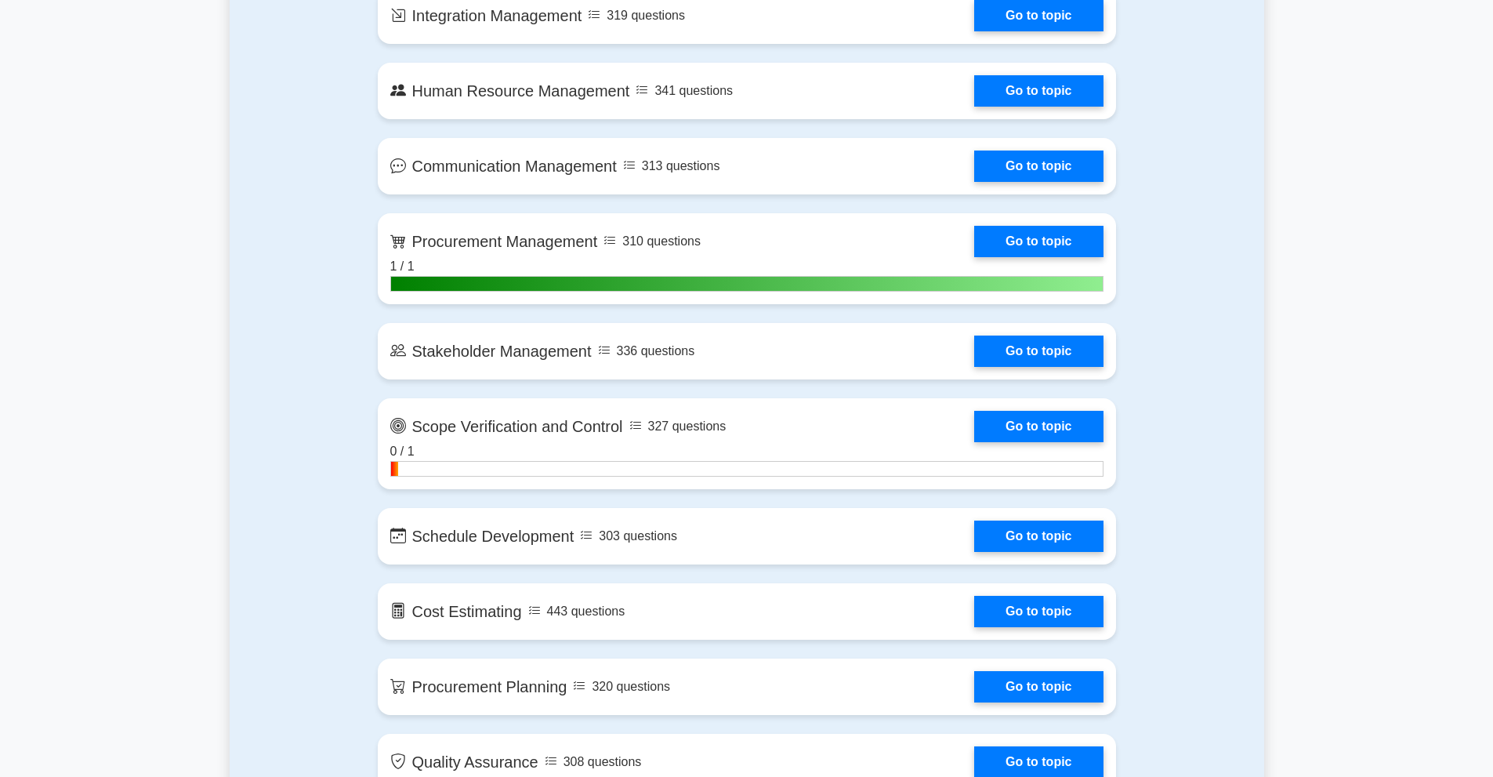
scroll to position [1724, 0]
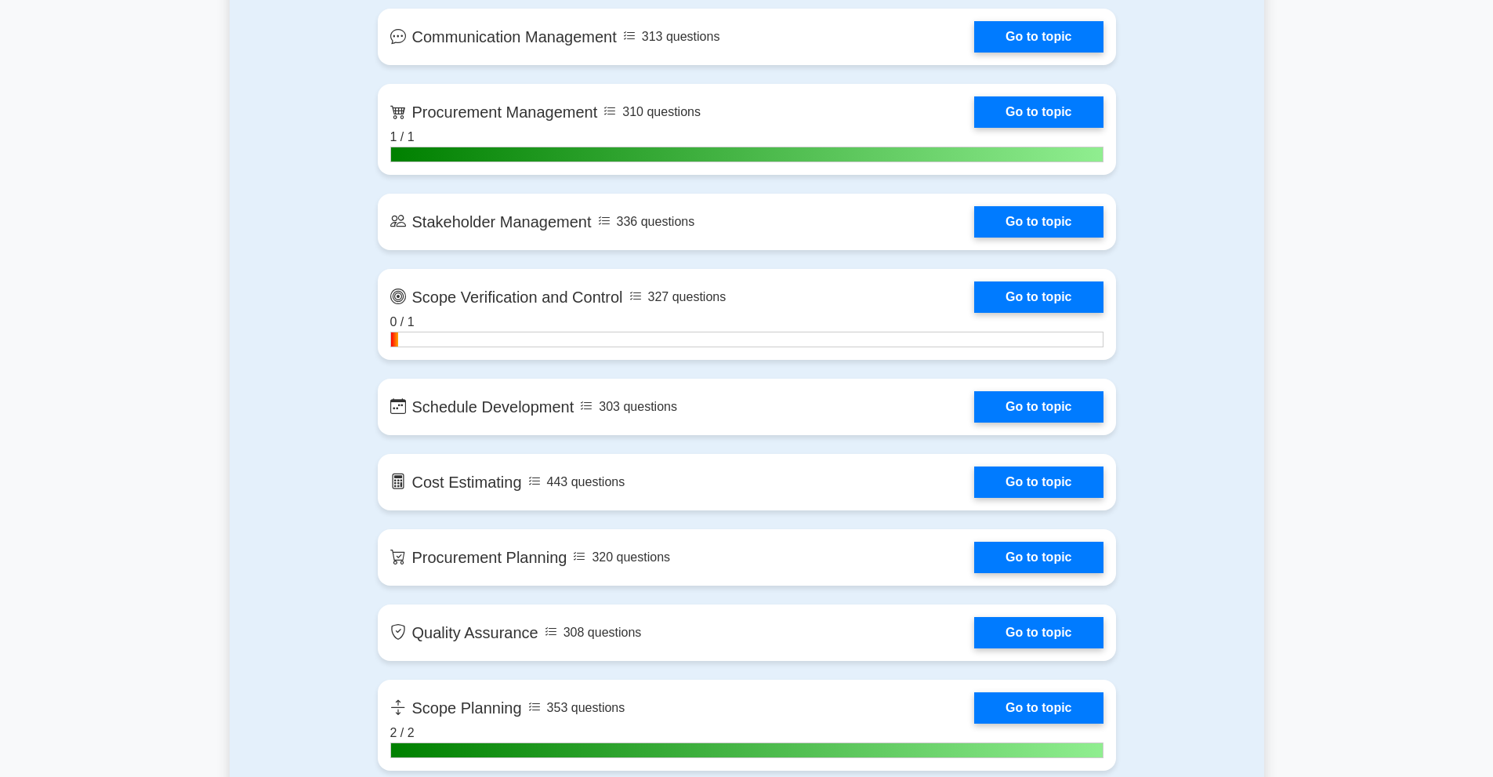
drag, startPoint x: 250, startPoint y: 431, endPoint x: 272, endPoint y: 407, distance: 32.7
